Goal: Task Accomplishment & Management: Use online tool/utility

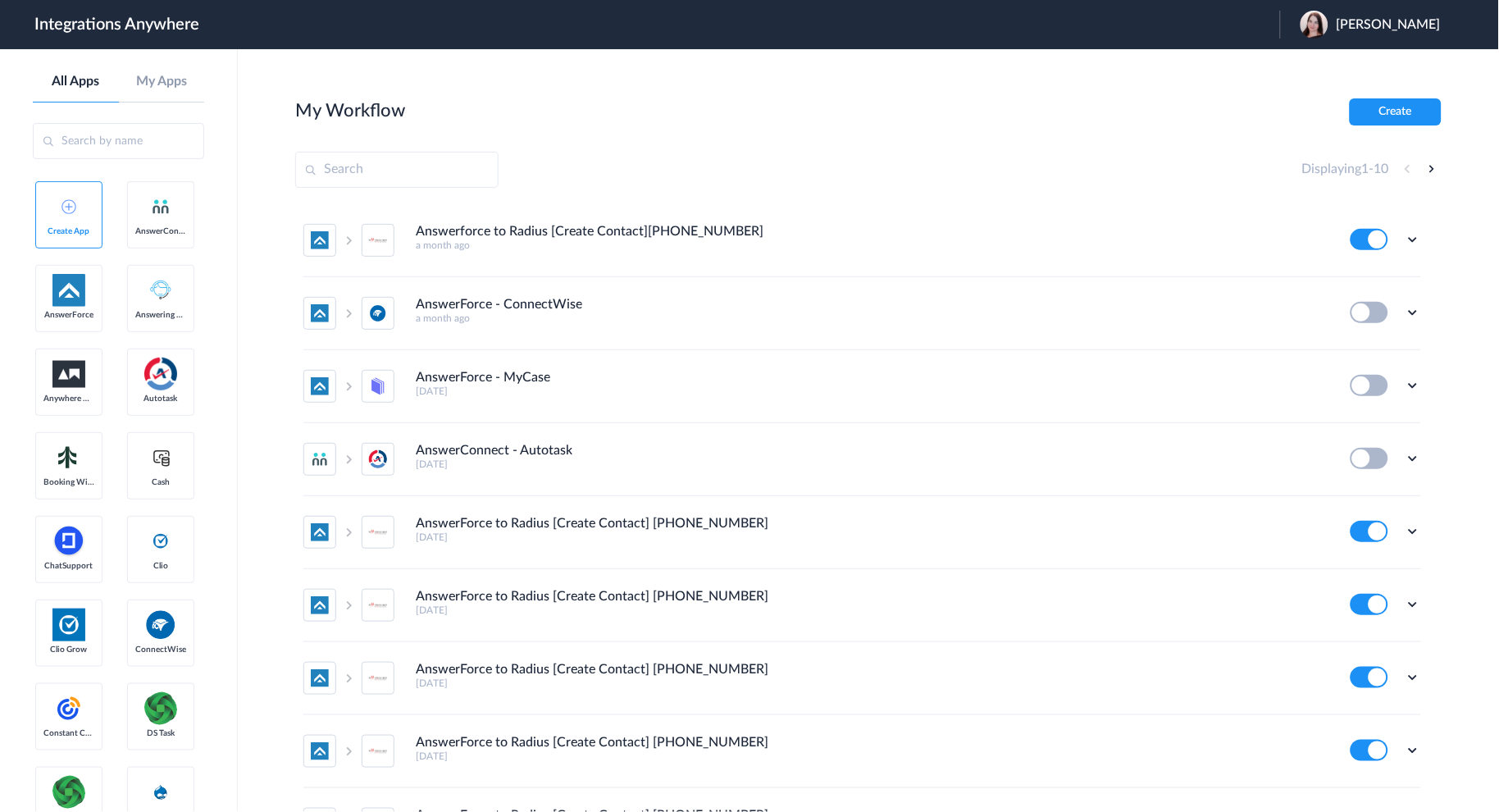
click at [378, 175] on input "text" at bounding box center [397, 170] width 203 height 36
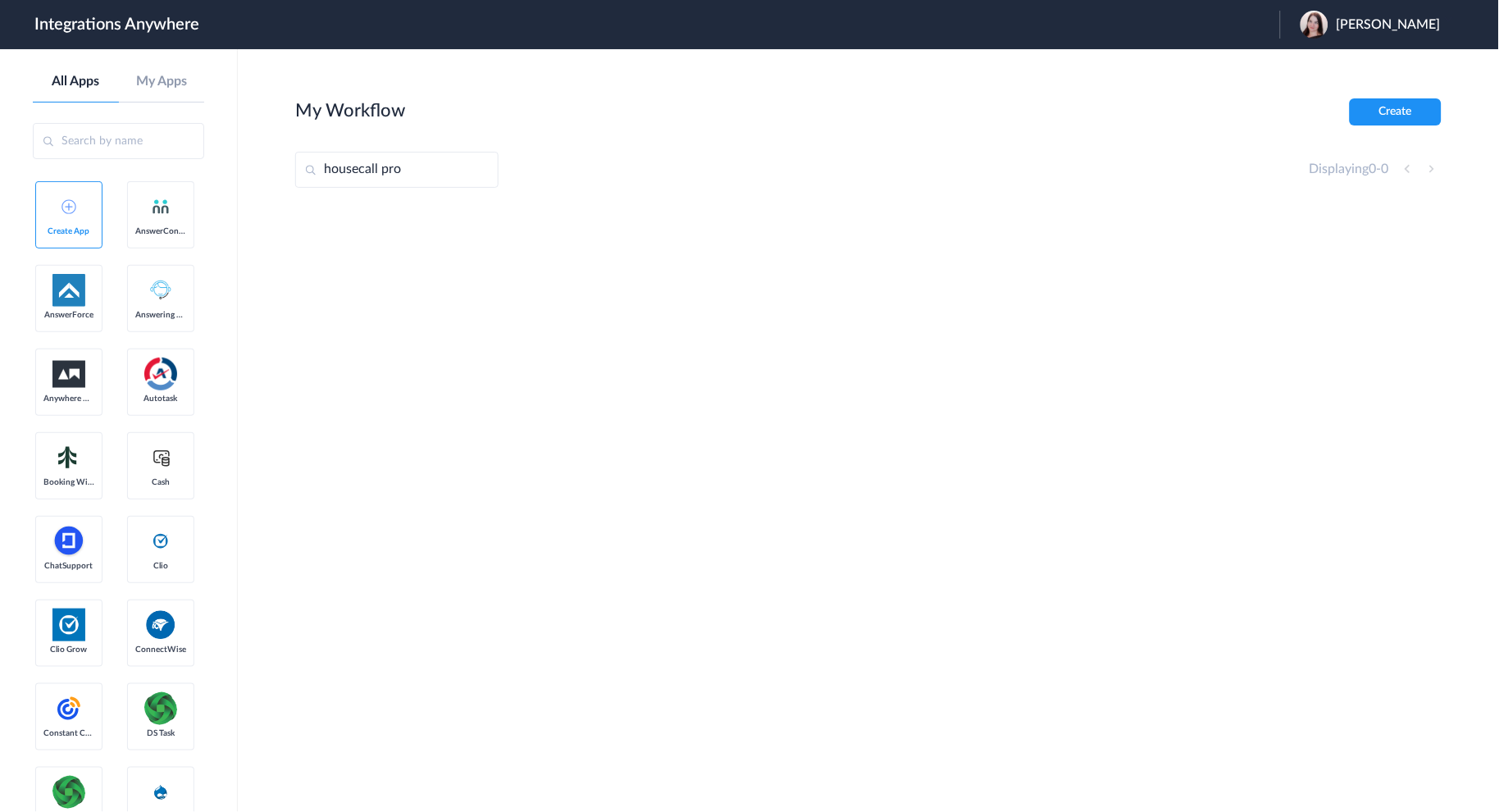
type input "housecall pro"
click at [120, 137] on input "text" at bounding box center [118, 141] width 171 height 36
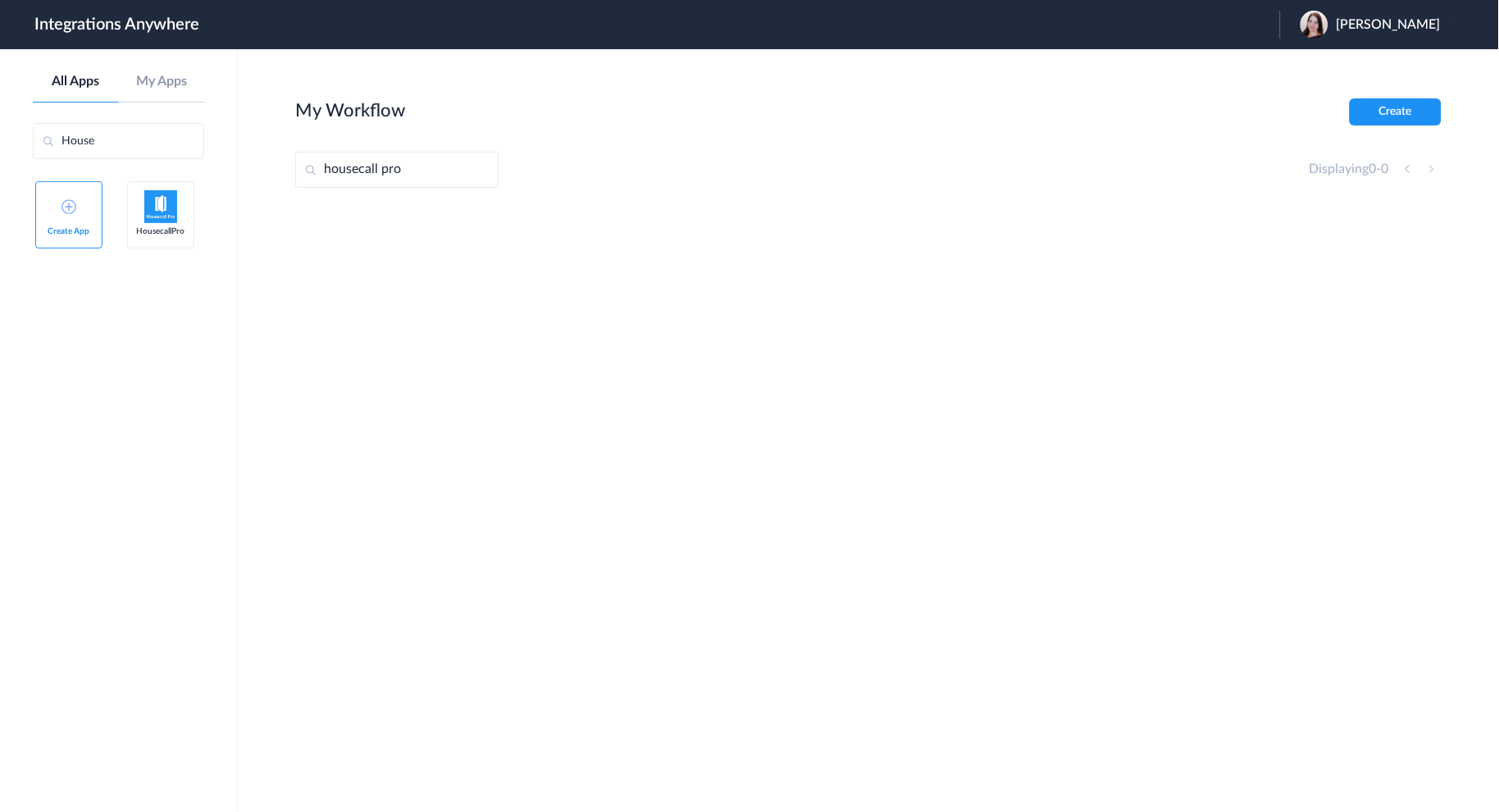
type input "House"
click at [422, 166] on input "housecall pro" at bounding box center [397, 170] width 203 height 36
click at [326, 165] on input "housecallpro" at bounding box center [397, 170] width 203 height 36
click at [329, 170] on input "housecallpro" at bounding box center [397, 170] width 203 height 36
click at [383, 170] on input "Housecallpro" at bounding box center [397, 170] width 203 height 36
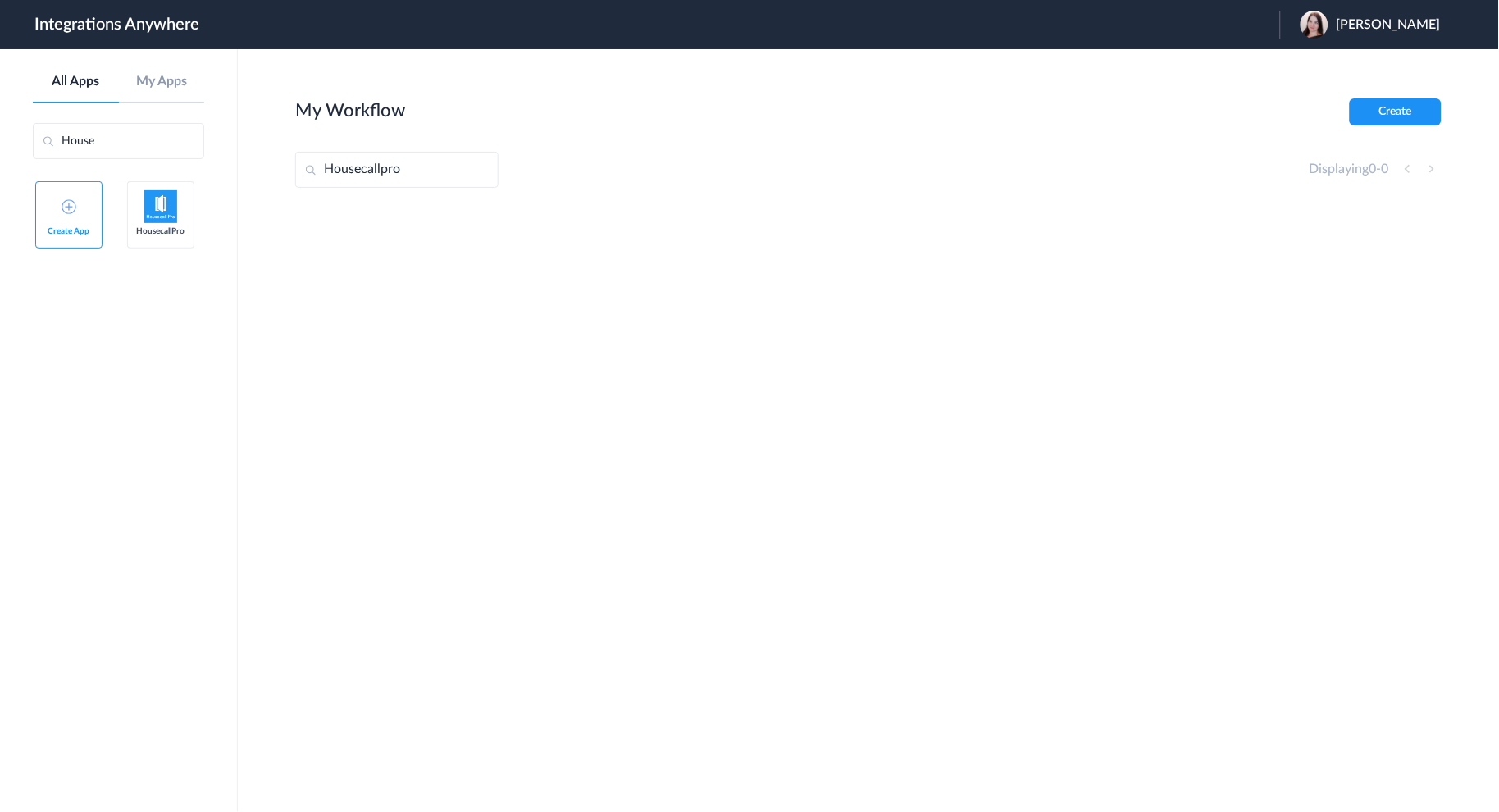
click at [387, 166] on input "Housecallpro" at bounding box center [397, 170] width 203 height 36
click at [458, 168] on input "HousecallPro" at bounding box center [397, 170] width 203 height 36
type input "HousecallPro"
click at [1394, 119] on button "Create" at bounding box center [1396, 111] width 92 height 27
